Goal: Book appointment/travel/reservation

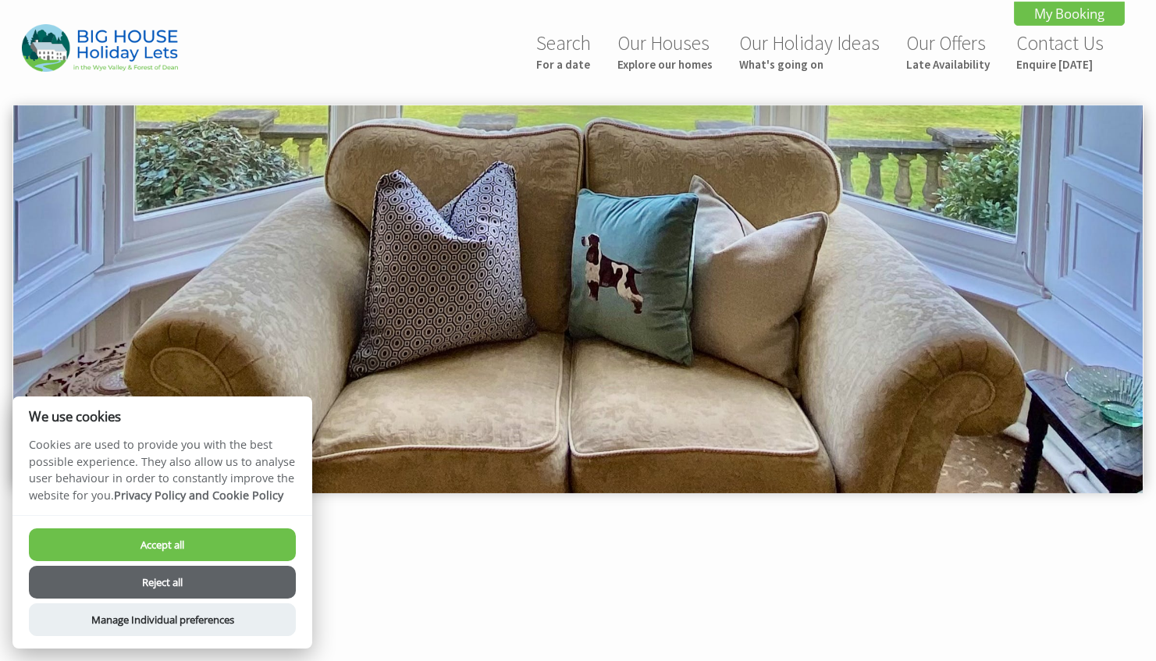
scroll to position [1015, 0]
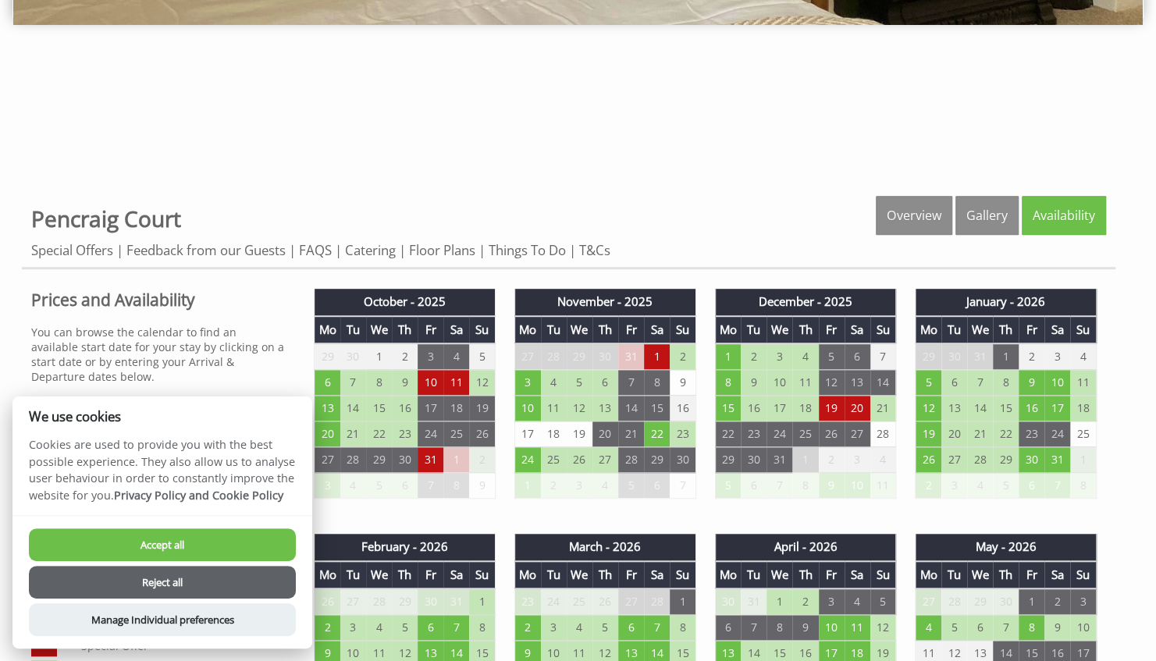
scroll to position [547, 0]
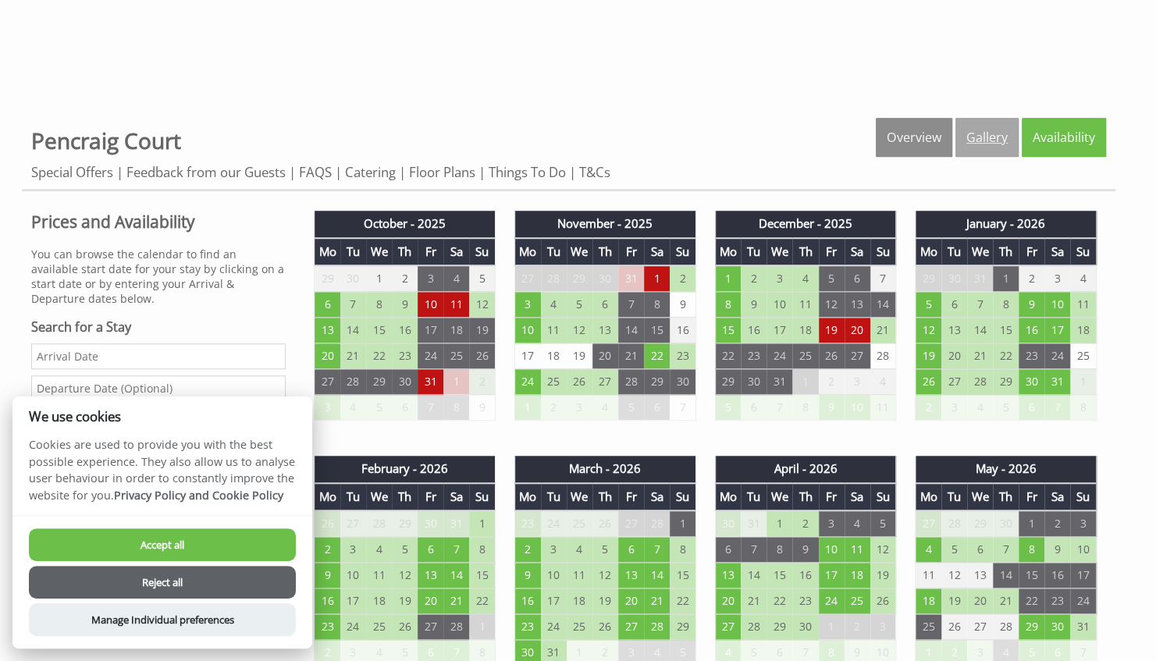
click at [974, 134] on link "Gallery" at bounding box center [987, 137] width 63 height 39
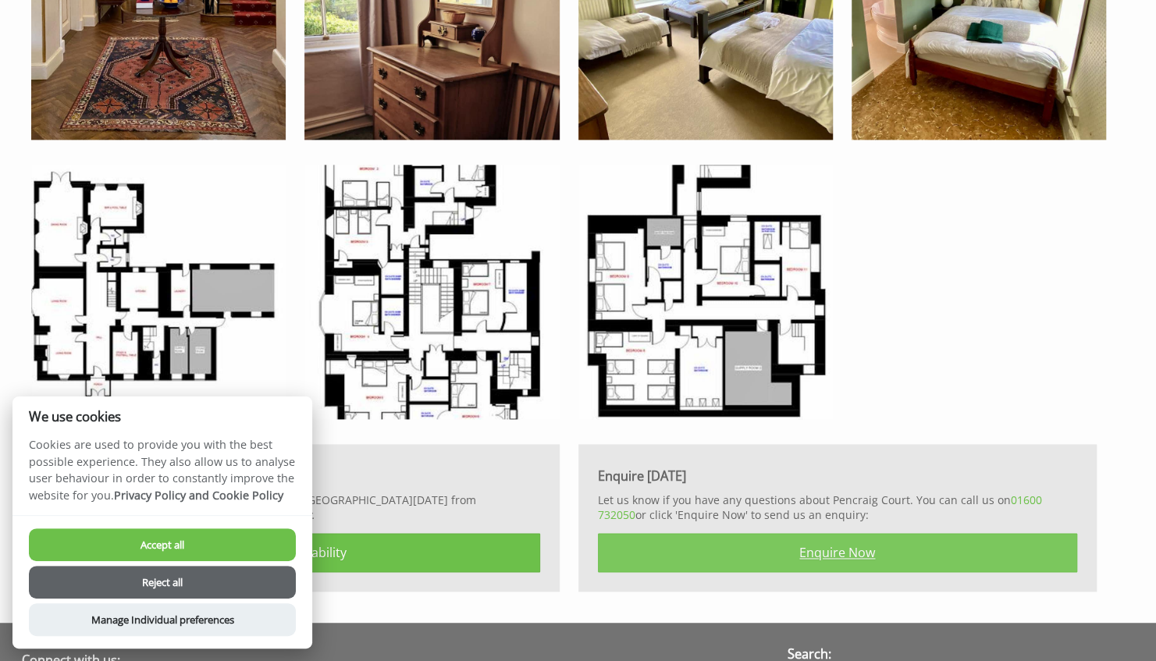
scroll to position [4332, 0]
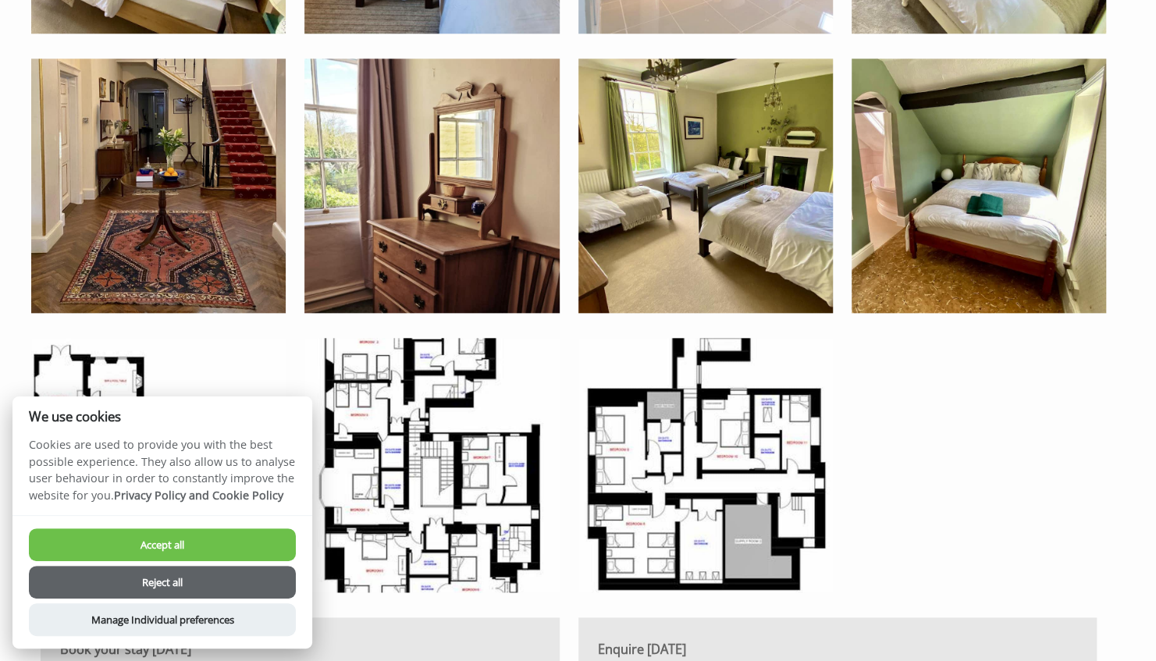
click at [258, 545] on button "Accept all" at bounding box center [162, 545] width 267 height 33
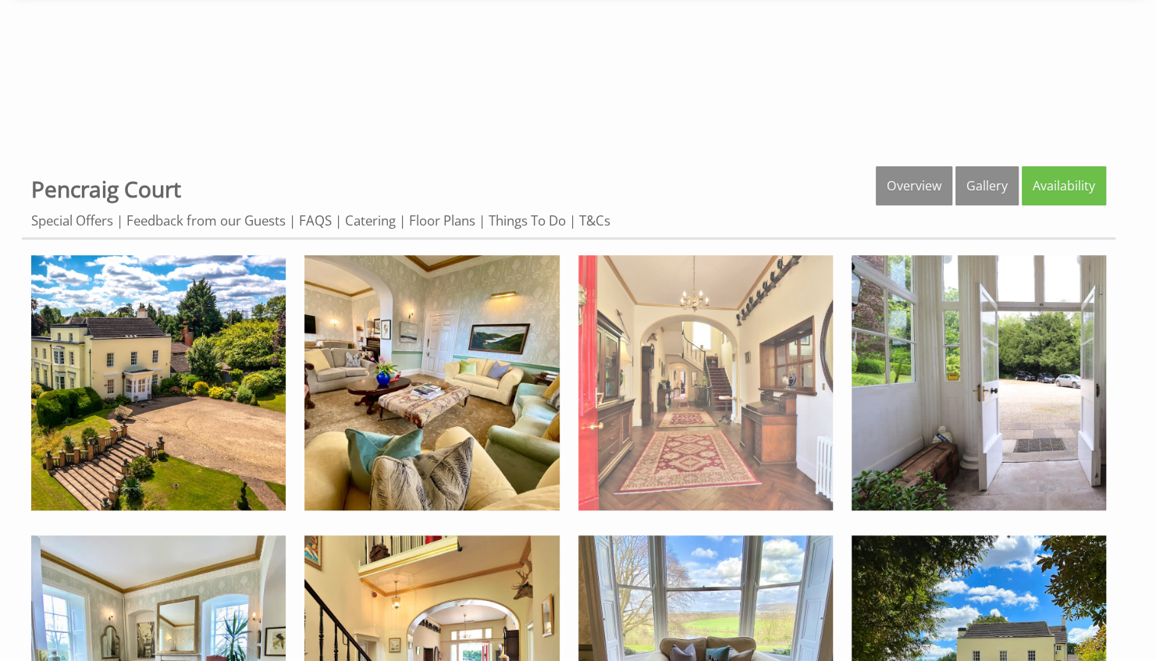
scroll to position [547, 0]
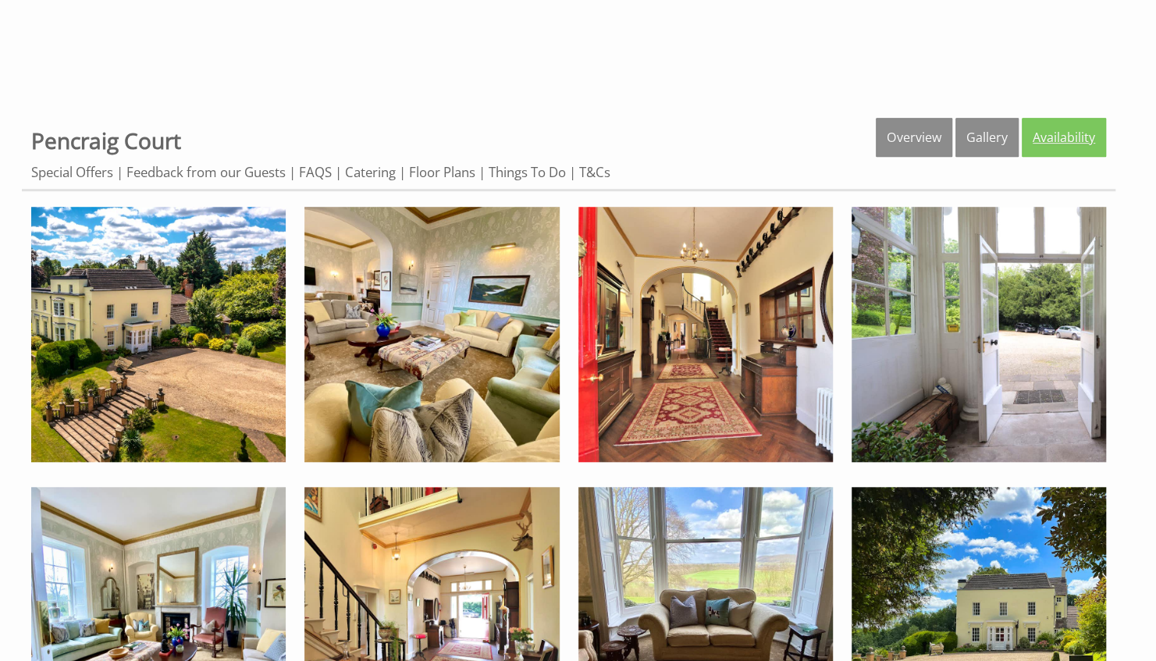
click at [1065, 144] on link "Availability" at bounding box center [1064, 137] width 84 height 39
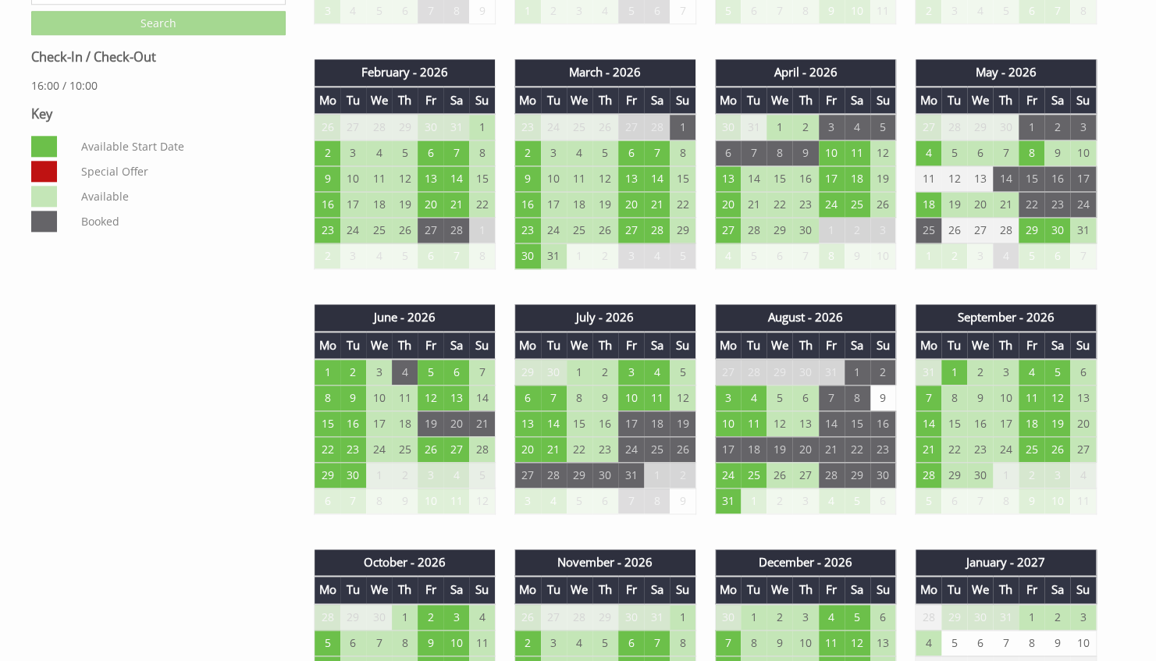
scroll to position [937, 0]
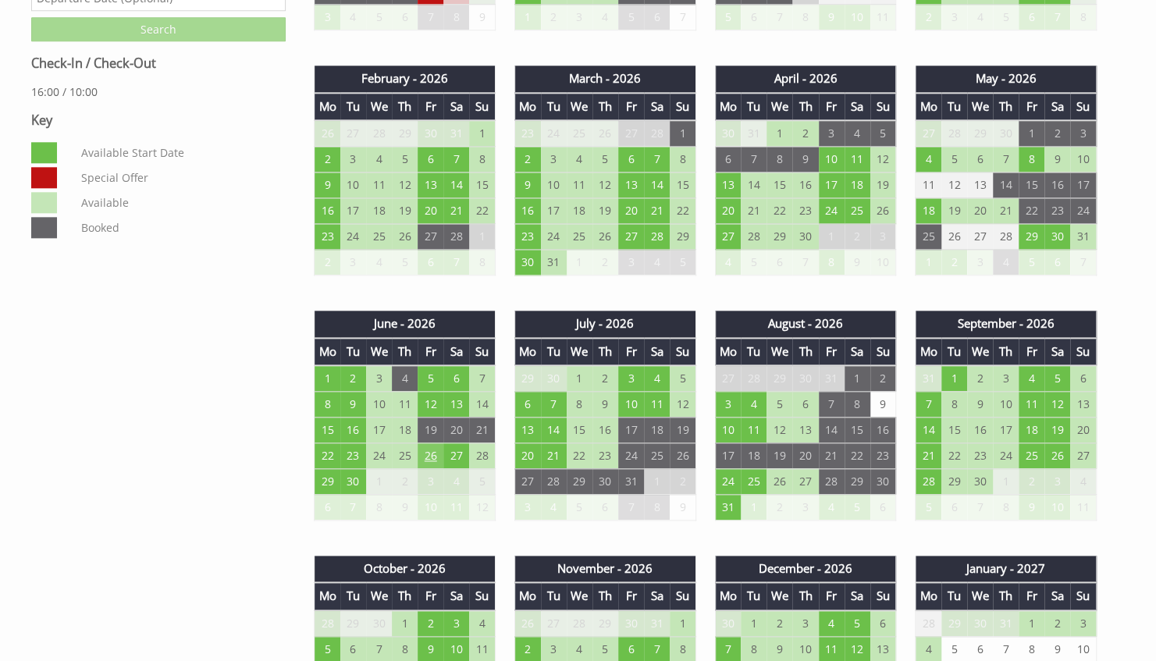
click at [425, 453] on td "26" at bounding box center [431, 456] width 26 height 26
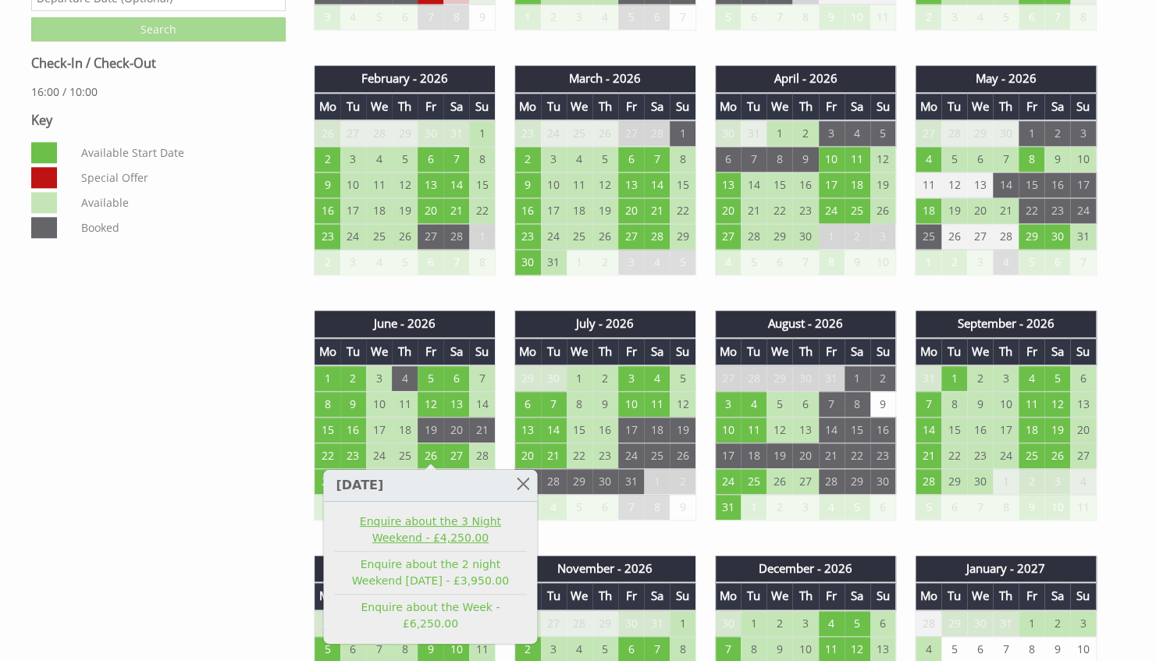
click at [434, 519] on link "Enquire about the 3 Night Weekend - £4,250.00" at bounding box center [430, 530] width 192 height 33
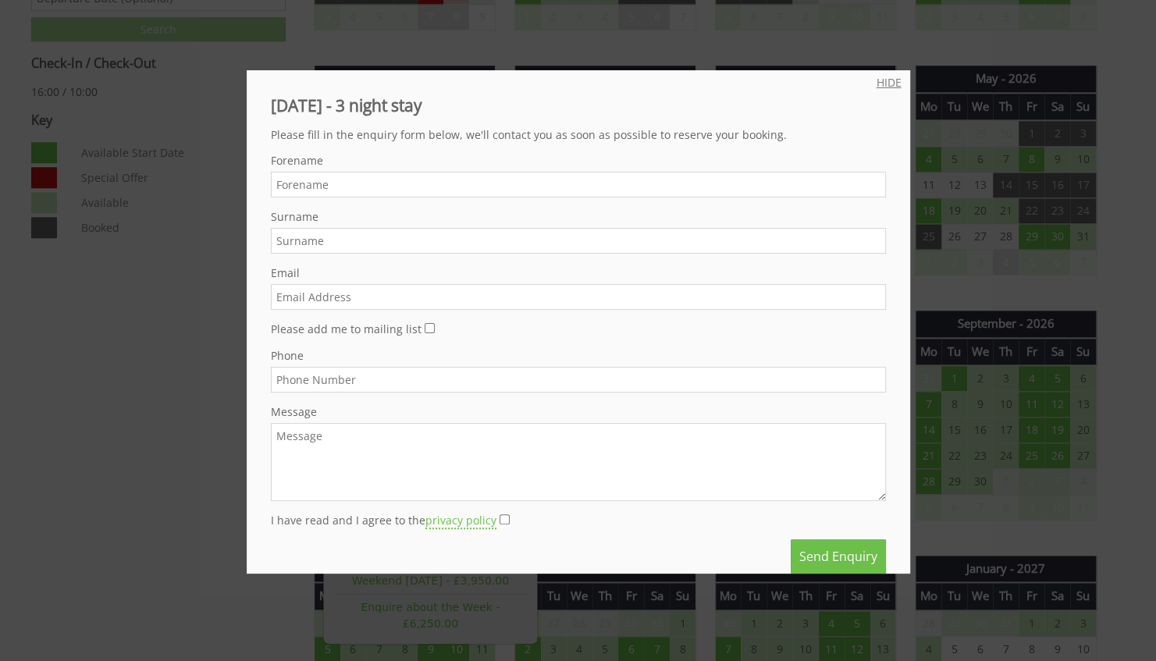
click at [877, 87] on link "HIDE" at bounding box center [889, 82] width 25 height 15
